Goal: Task Accomplishment & Management: Manage account settings

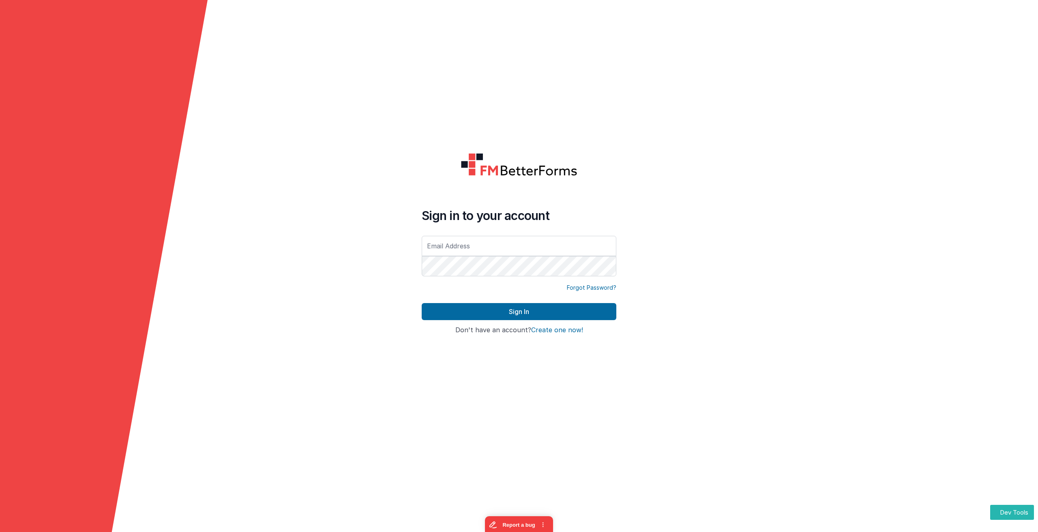
type input "[EMAIL_ADDRESS][DOMAIN_NAME]"
click at [516, 338] on div "Sign in to your account [EMAIL_ADDRESS][DOMAIN_NAME] Forgot Password? Sign In S…" at bounding box center [519, 266] width 208 height 240
click at [513, 307] on button "Sign In" at bounding box center [519, 311] width 195 height 17
